Goal: Task Accomplishment & Management: Manage account settings

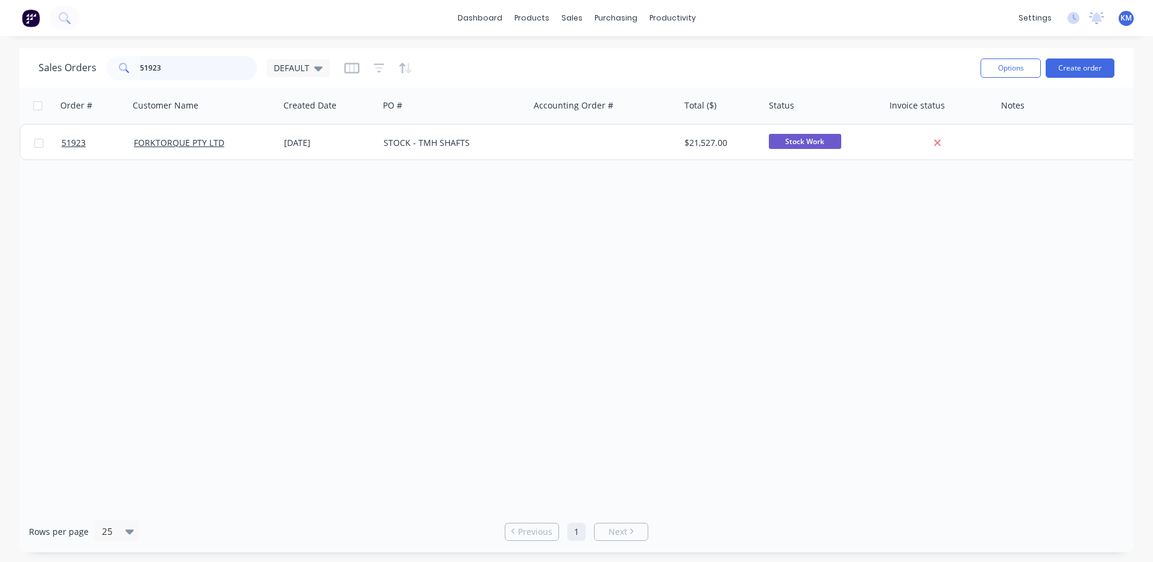
click at [163, 67] on input "51923" at bounding box center [199, 68] width 118 height 24
type input "9"
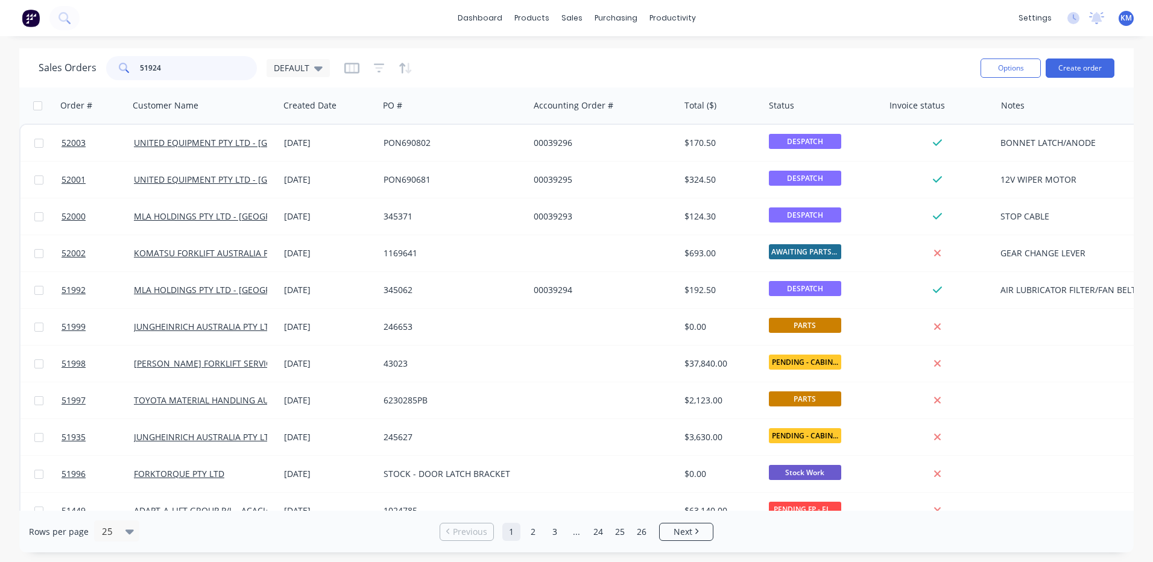
type input "51924"
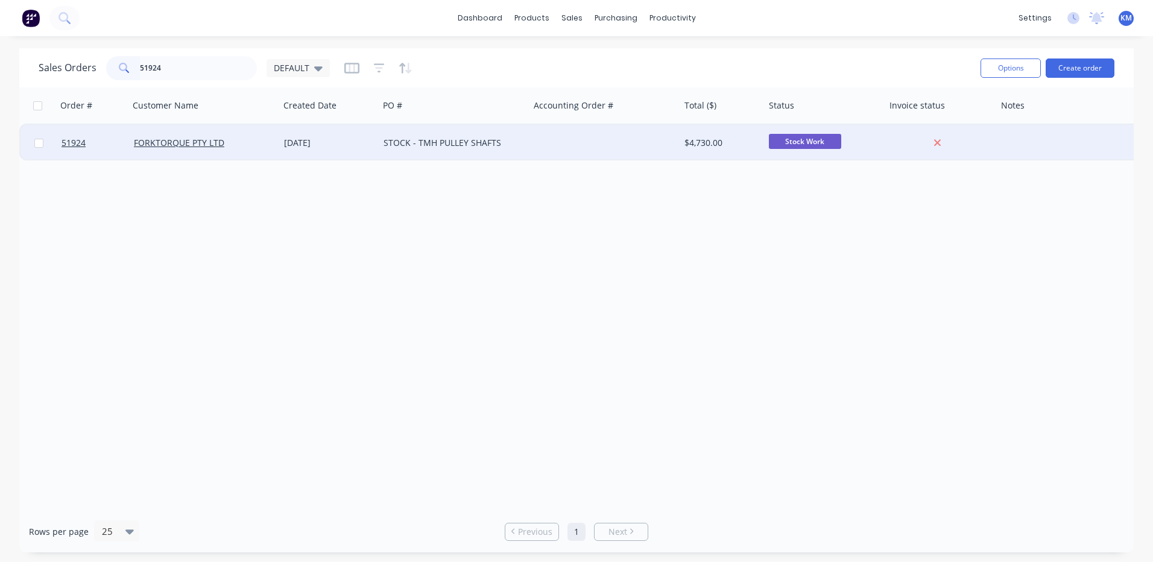
click at [655, 141] on div at bounding box center [604, 143] width 150 height 36
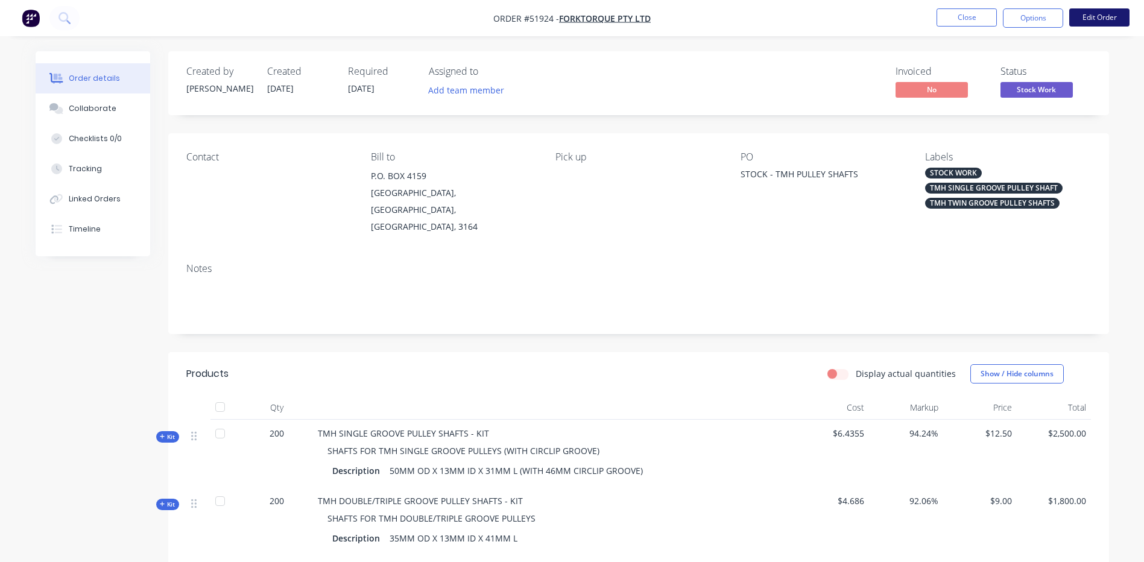
click at [1074, 19] on button "Edit Order" at bounding box center [1100, 17] width 60 height 18
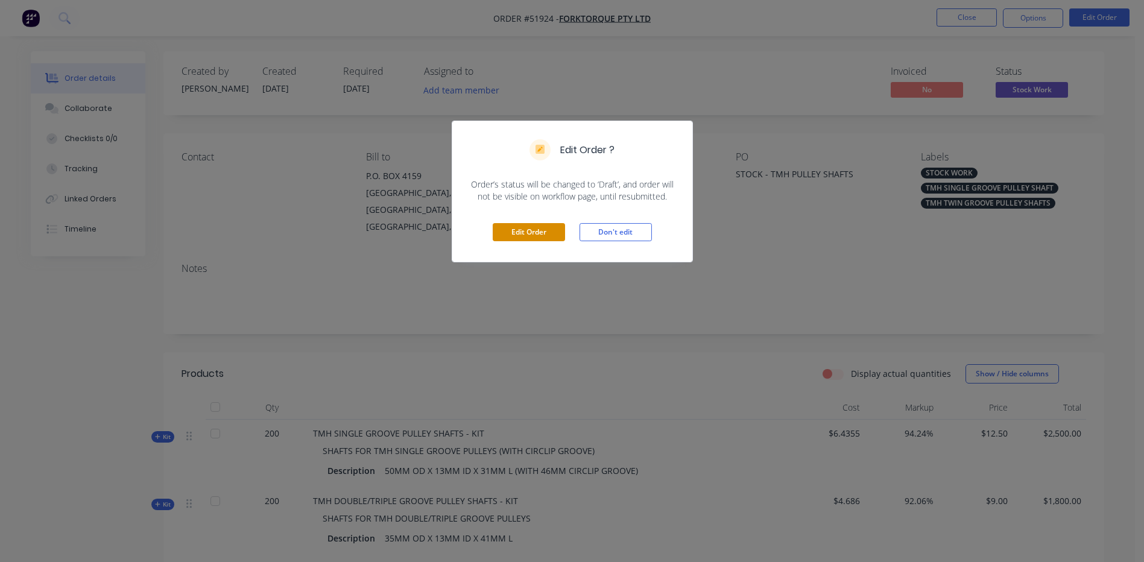
click at [527, 235] on button "Edit Order" at bounding box center [529, 232] width 72 height 18
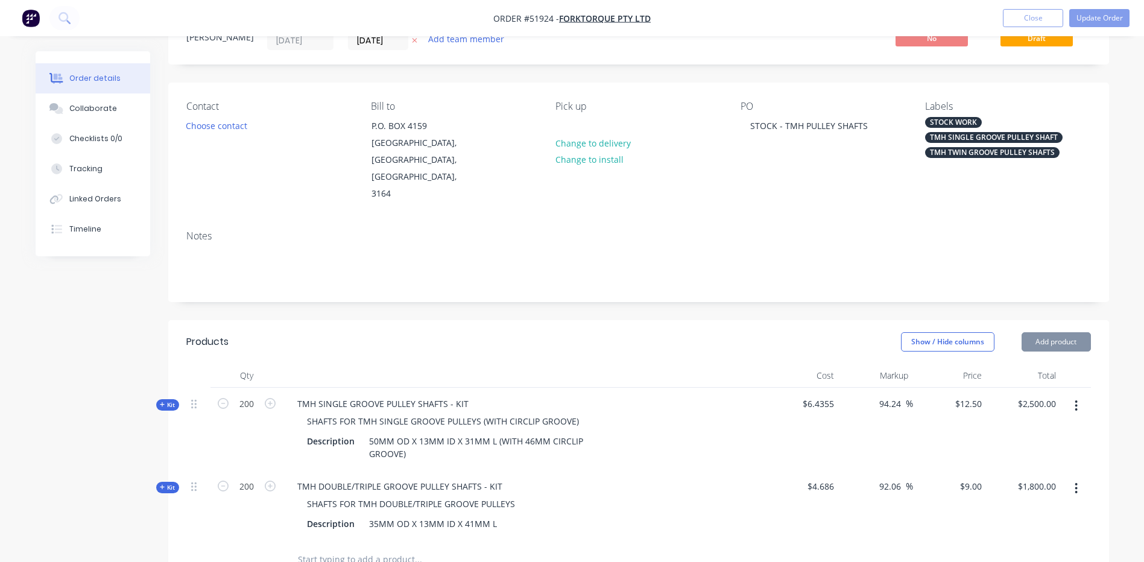
scroll to position [181, 0]
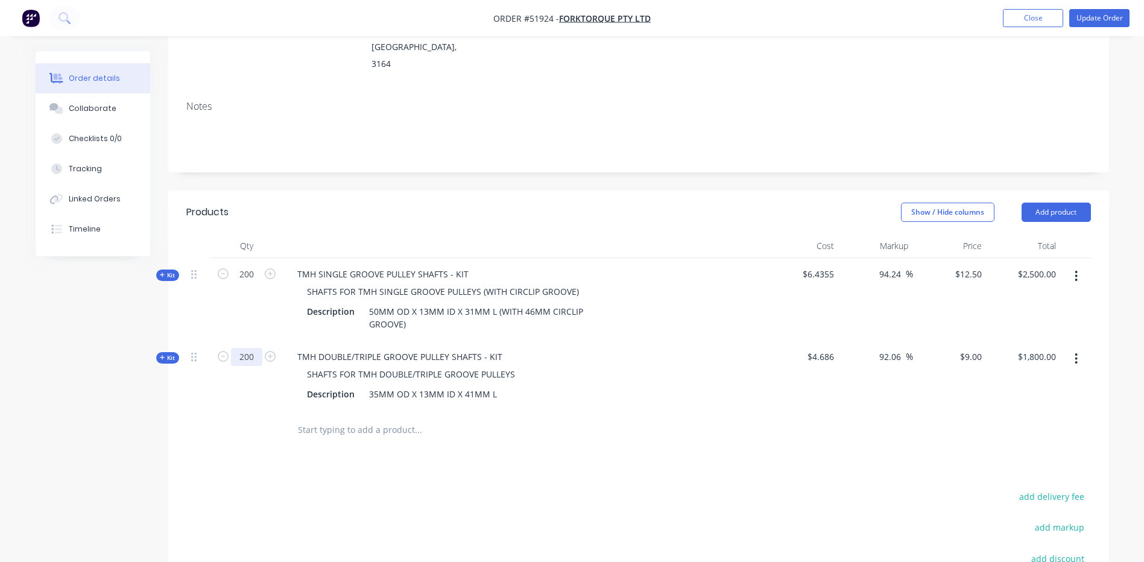
click at [249, 284] on input "200" at bounding box center [246, 274] width 31 height 18
type input "183"
type input "$1,647.00"
click at [492, 199] on header "Products Show / Hide columns Add product" at bounding box center [638, 212] width 941 height 43
click at [1089, 22] on button "Update Order" at bounding box center [1100, 18] width 60 height 18
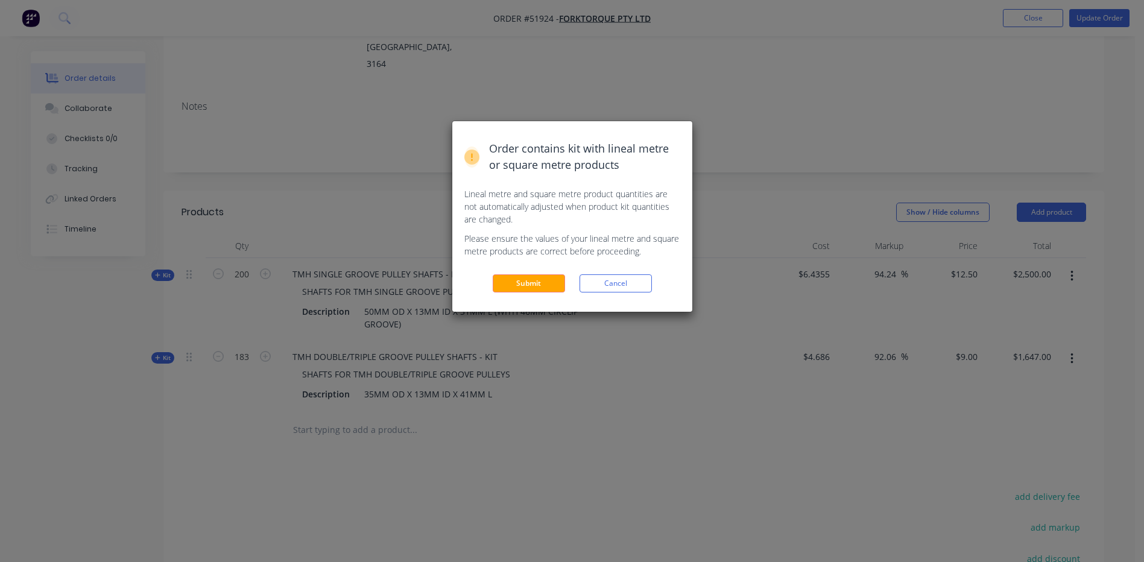
click at [540, 285] on button "Submit" at bounding box center [529, 283] width 72 height 18
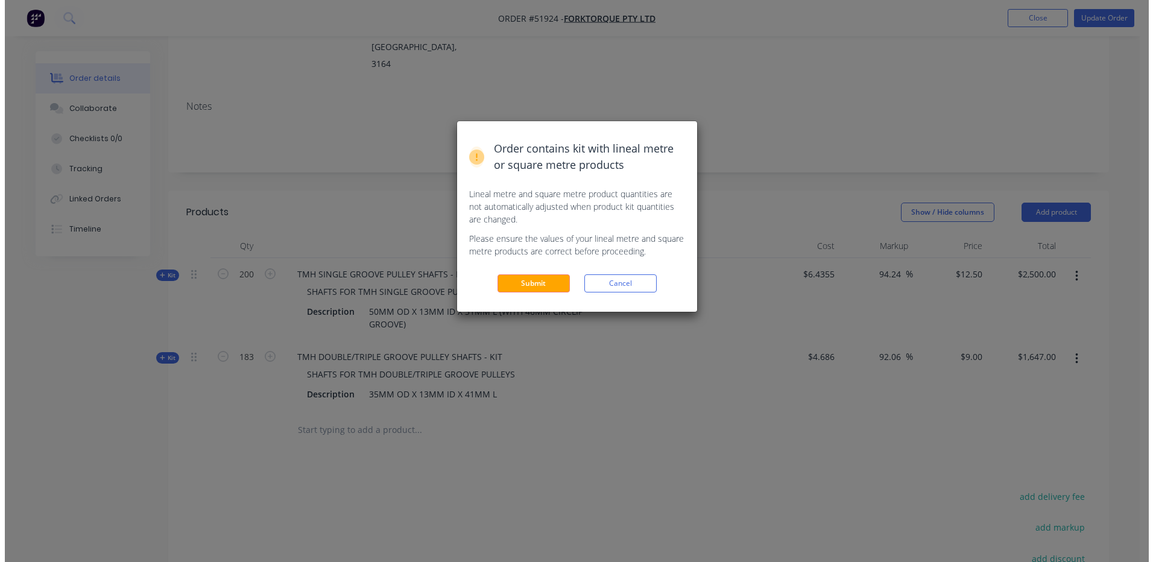
scroll to position [0, 0]
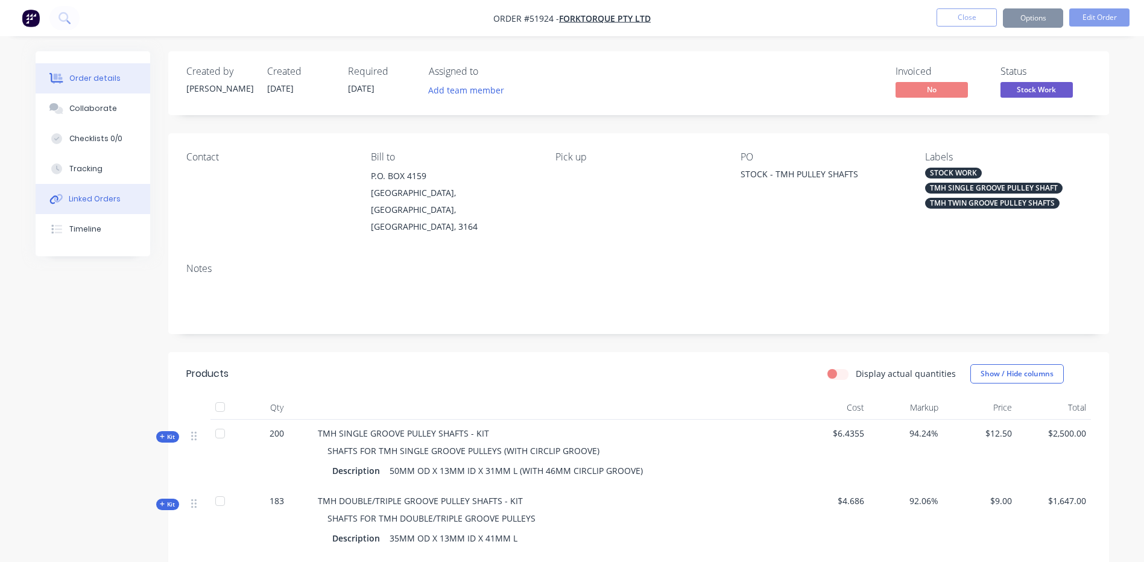
click at [112, 198] on div "Linked Orders" at bounding box center [95, 199] width 52 height 11
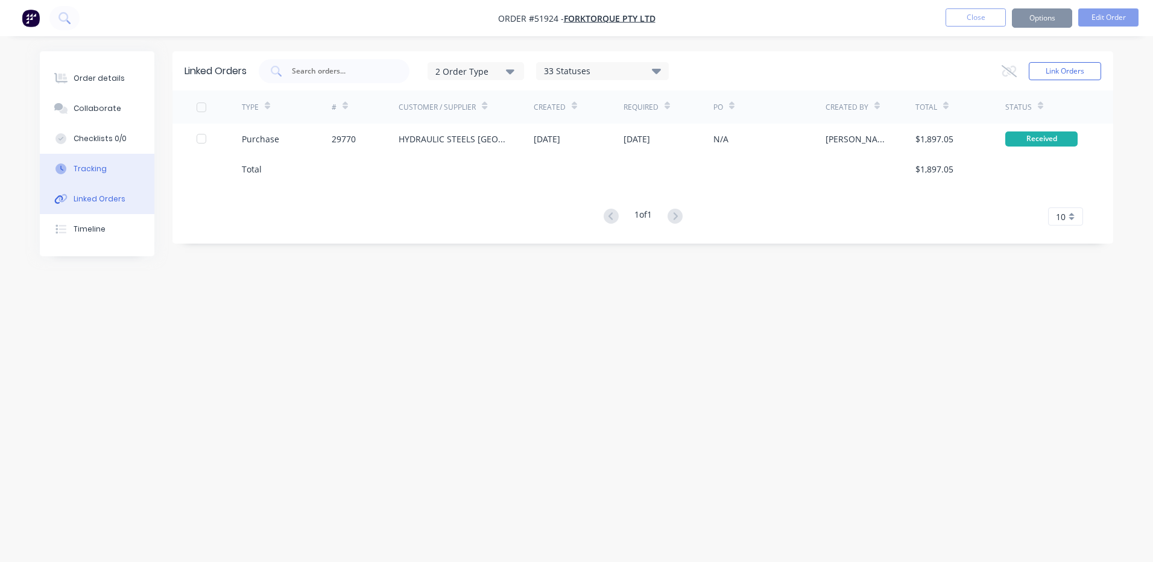
click at [118, 177] on button "Tracking" at bounding box center [97, 169] width 115 height 30
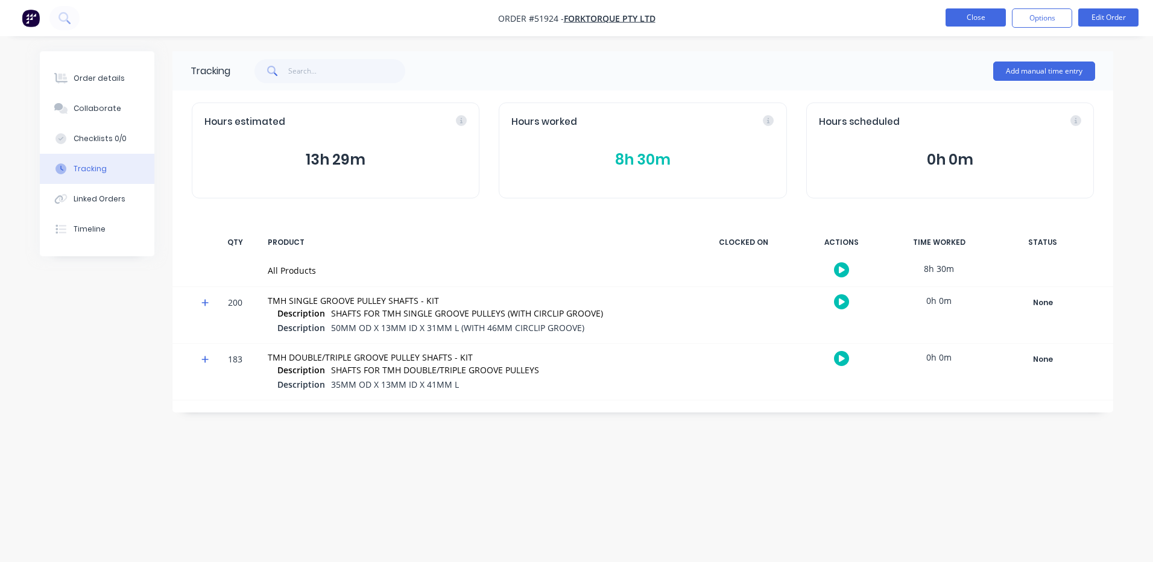
click at [960, 14] on button "Close" at bounding box center [976, 17] width 60 height 18
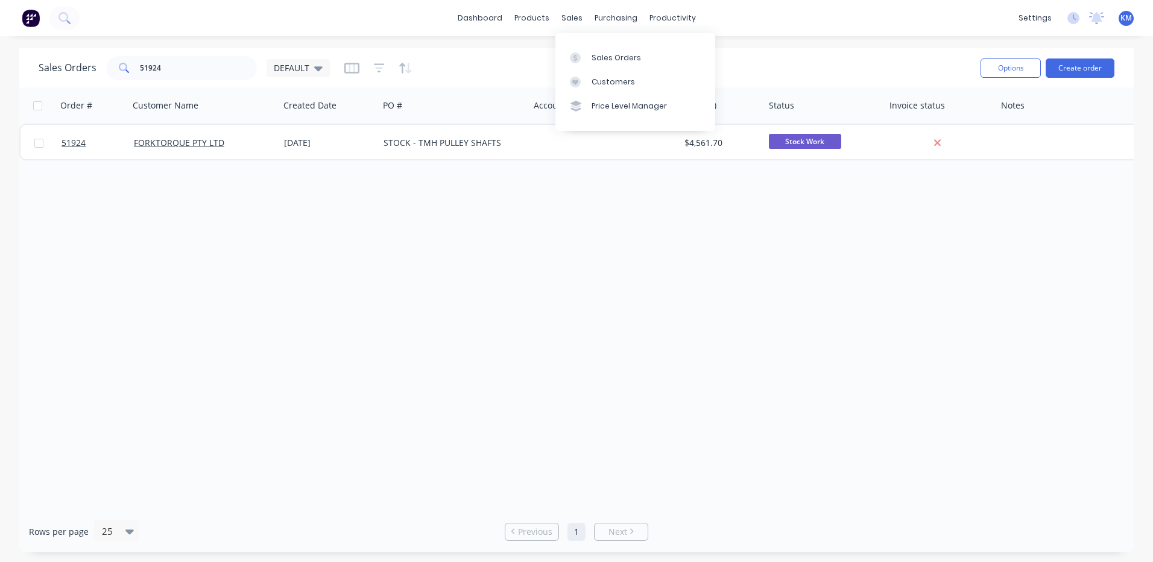
drag, startPoint x: 582, startPoint y: 52, endPoint x: 493, endPoint y: 56, distance: 88.1
click at [582, 52] on div at bounding box center [579, 57] width 18 height 11
click at [624, 59] on div "Purchase Orders" at bounding box center [655, 57] width 64 height 11
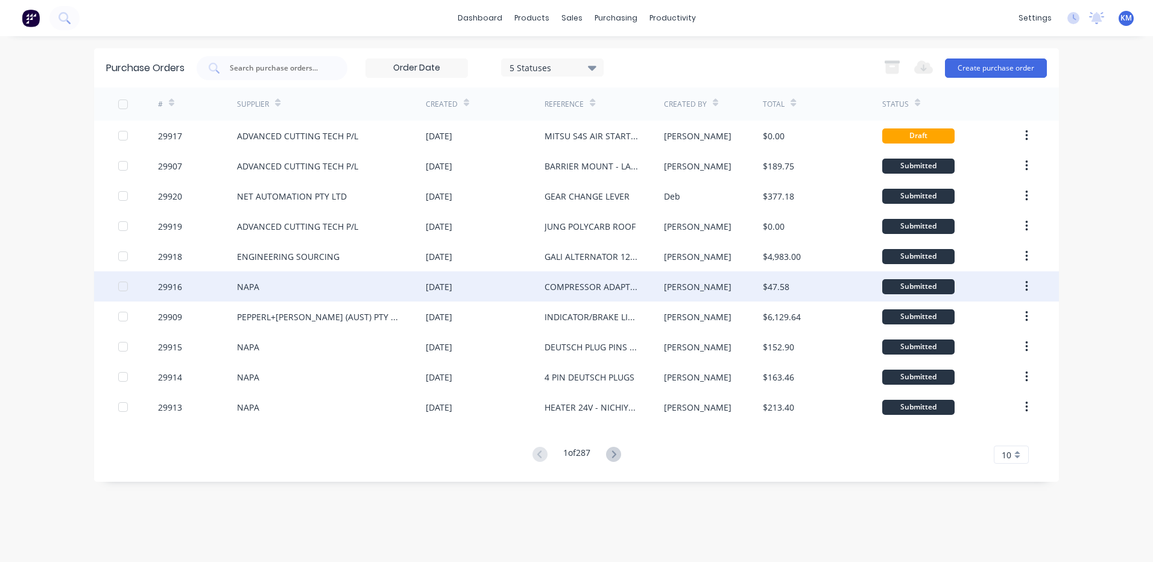
click at [356, 291] on div "NAPA" at bounding box center [331, 286] width 189 height 30
type textarea "x"
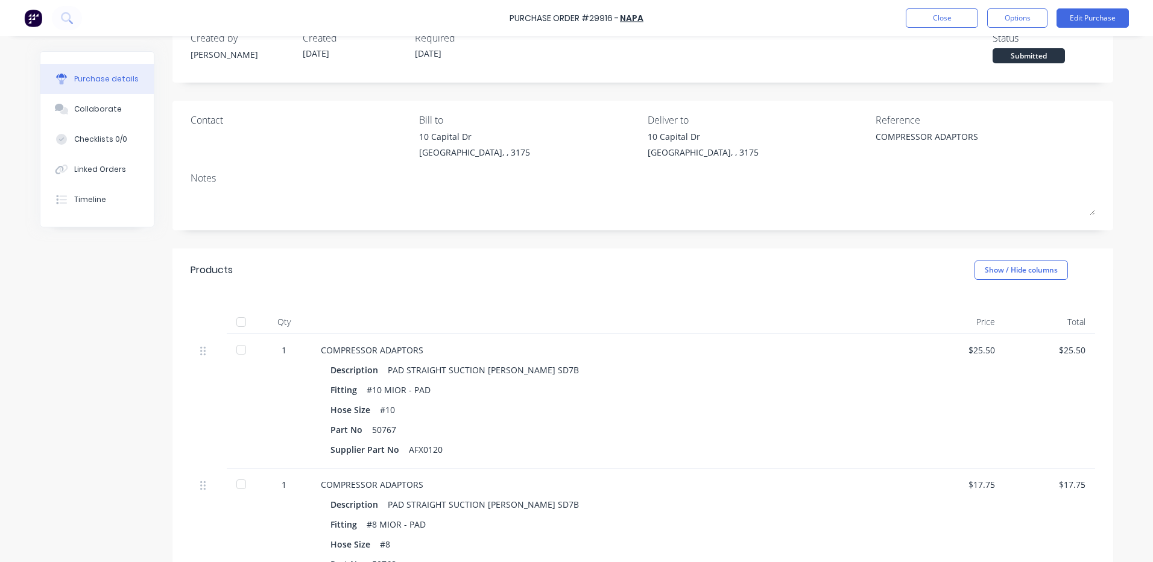
scroll to position [121, 0]
